Goal: Check status: Check status

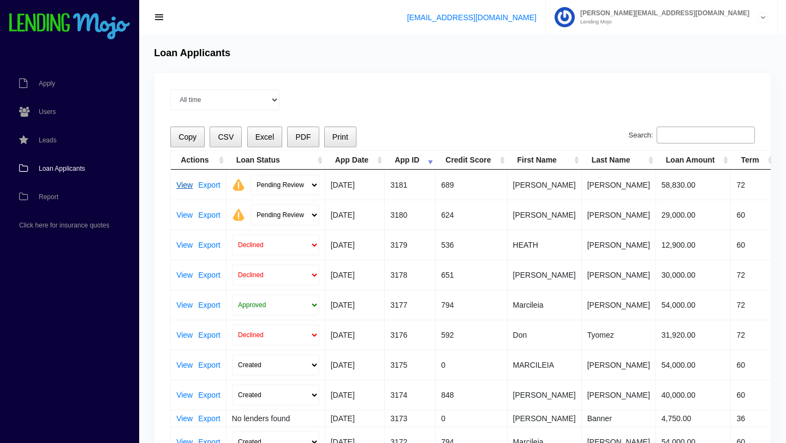
click at [187, 185] on link "View" at bounding box center [184, 185] width 16 height 8
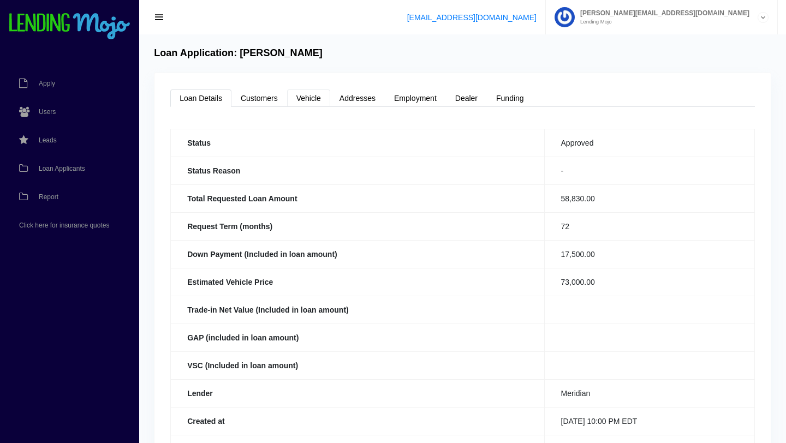
click at [303, 101] on link "Vehicle" at bounding box center [308, 97] width 43 height 17
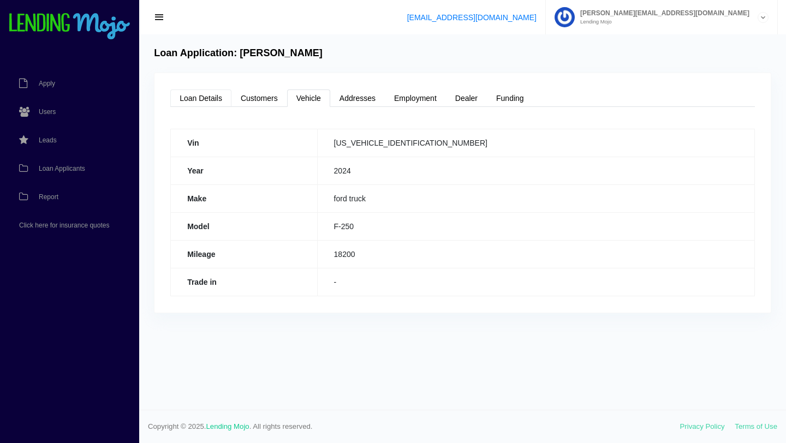
click at [200, 101] on link "Loan Details" at bounding box center [200, 97] width 61 height 17
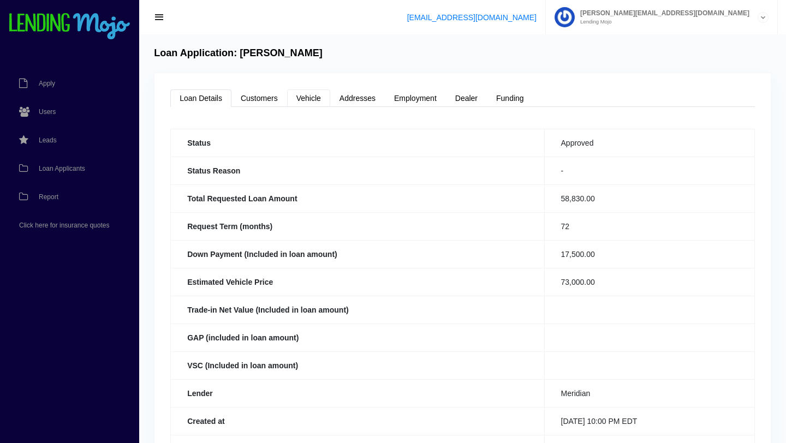
click at [307, 99] on link "Vehicle" at bounding box center [308, 97] width 43 height 17
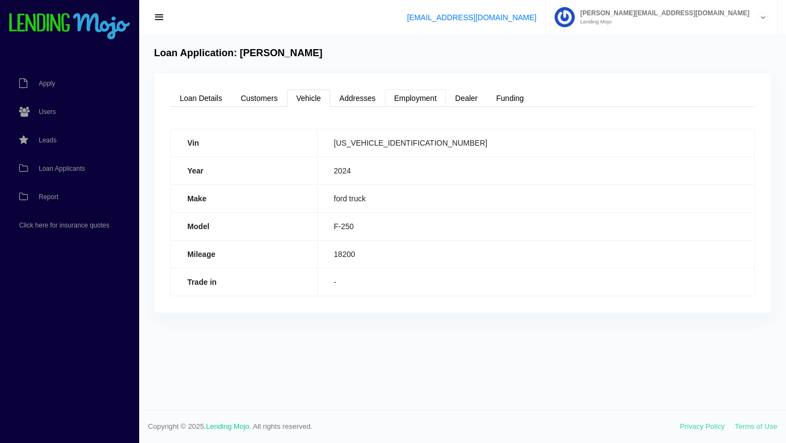
click at [410, 103] on link "Employment" at bounding box center [415, 97] width 61 height 17
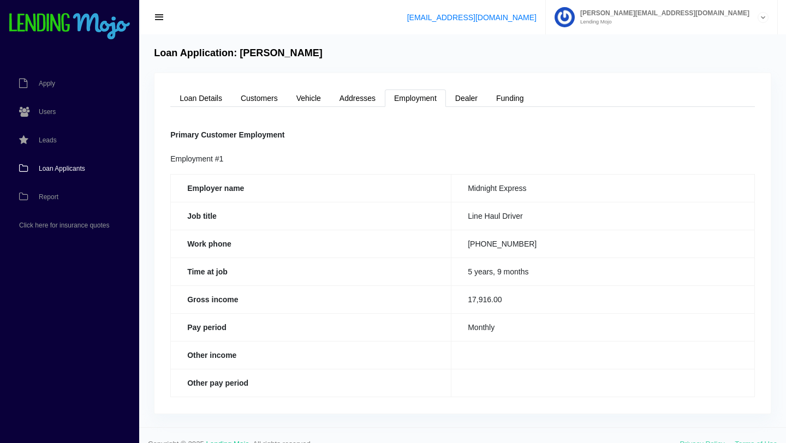
click at [66, 166] on span "Loan Applicants" at bounding box center [62, 168] width 46 height 7
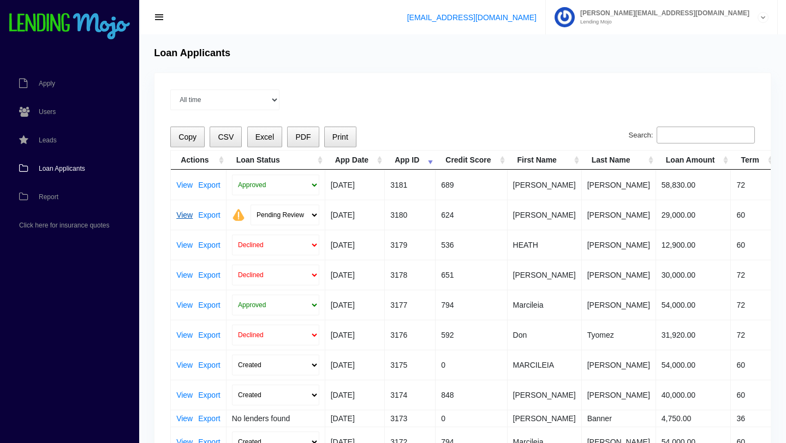
click at [184, 214] on link "View" at bounding box center [184, 215] width 16 height 8
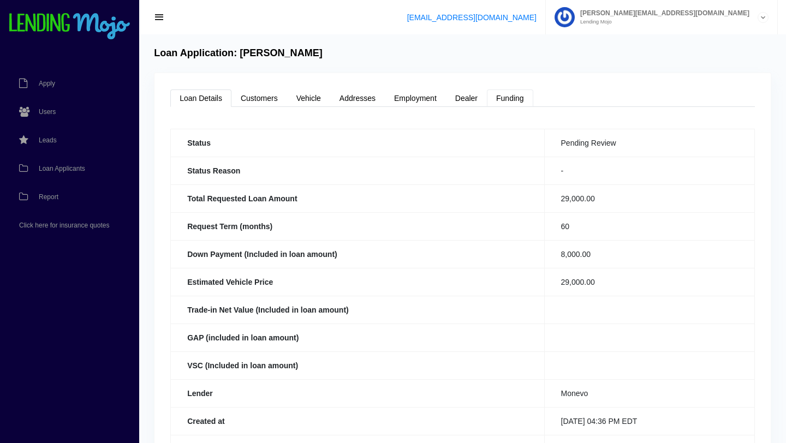
click at [508, 99] on link "Funding" at bounding box center [510, 97] width 46 height 17
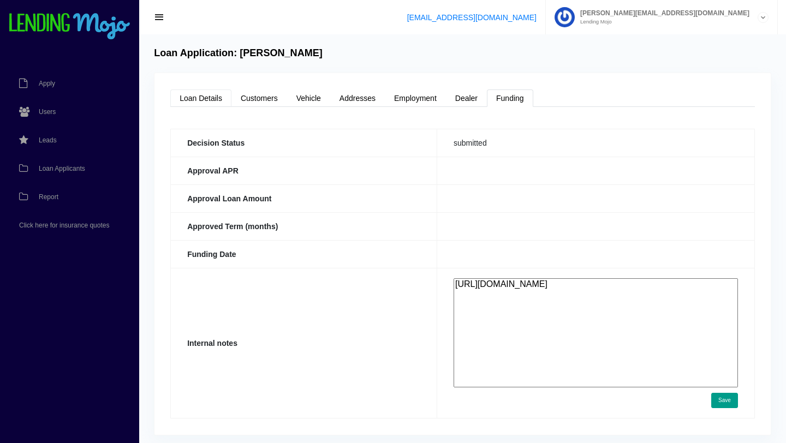
click at [203, 97] on link "Loan Details" at bounding box center [200, 97] width 61 height 17
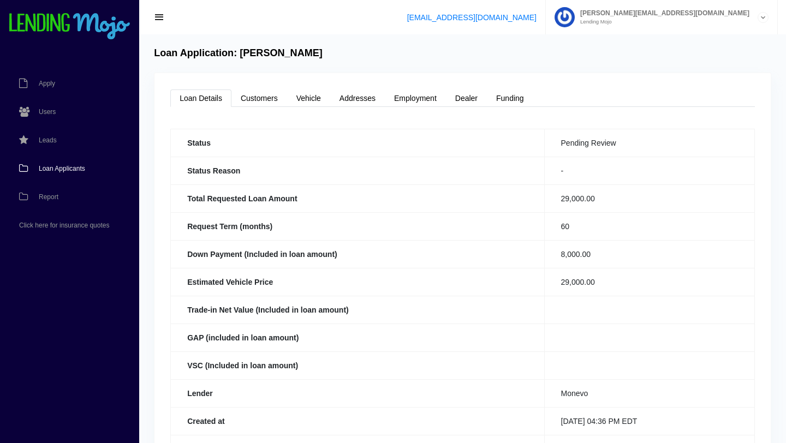
click at [59, 169] on span "Loan Applicants" at bounding box center [62, 168] width 46 height 7
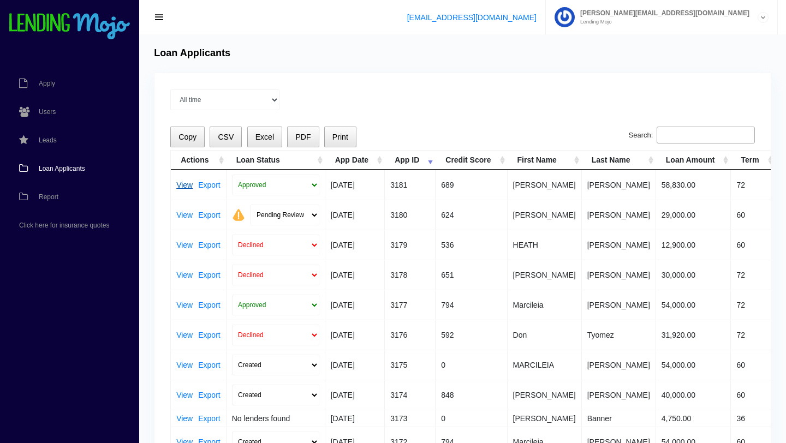
click at [183, 186] on link "View" at bounding box center [184, 185] width 16 height 8
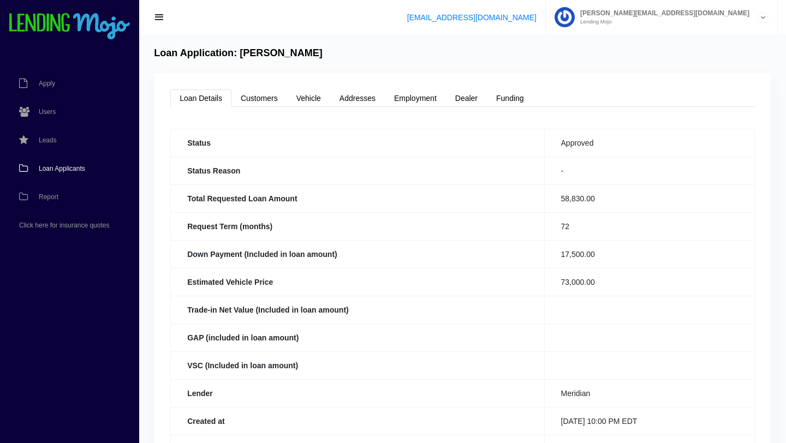
click at [69, 165] on span "Loan Applicants" at bounding box center [62, 168] width 46 height 7
